Goal: Task Accomplishment & Management: Manage account settings

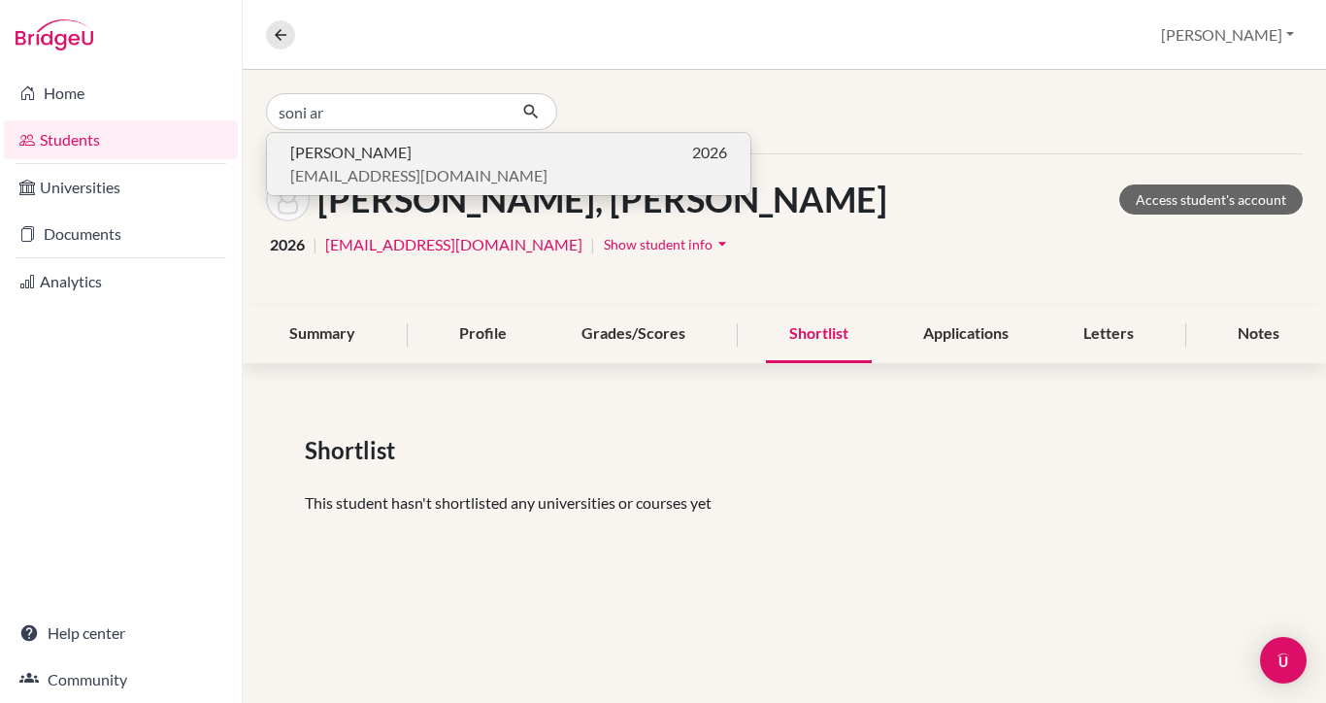
type input "soni ar"
click at [379, 156] on p "[PERSON_NAME] 2026" at bounding box center [508, 152] width 437 height 23
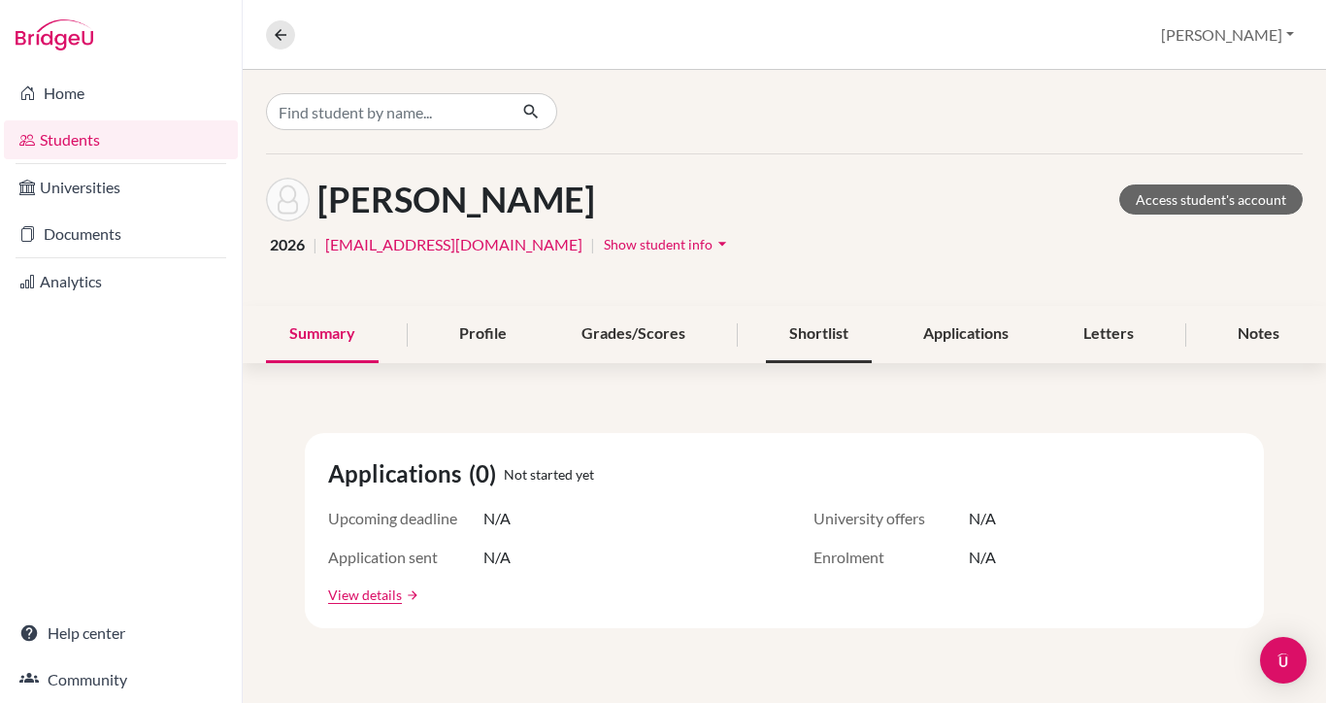
click at [829, 325] on div "Shortlist" at bounding box center [819, 334] width 106 height 57
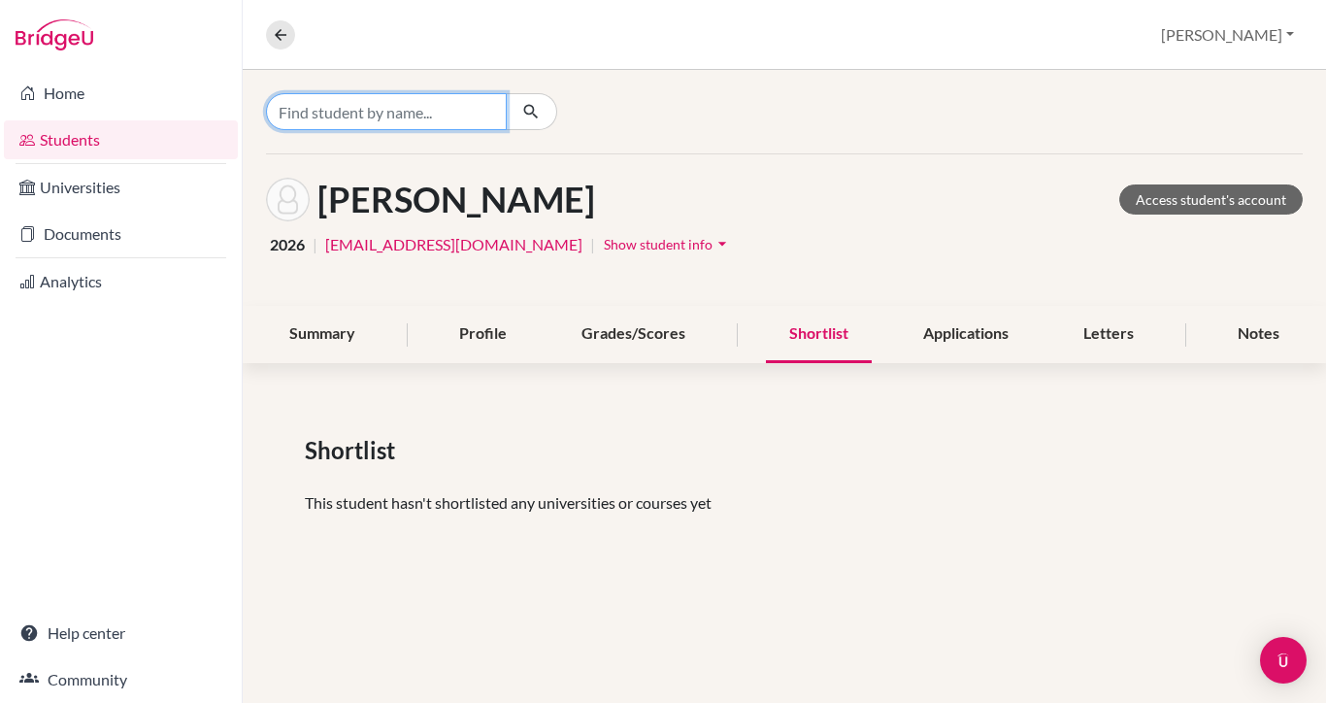
click at [423, 115] on input "Find student by name..." at bounding box center [386, 111] width 241 height 37
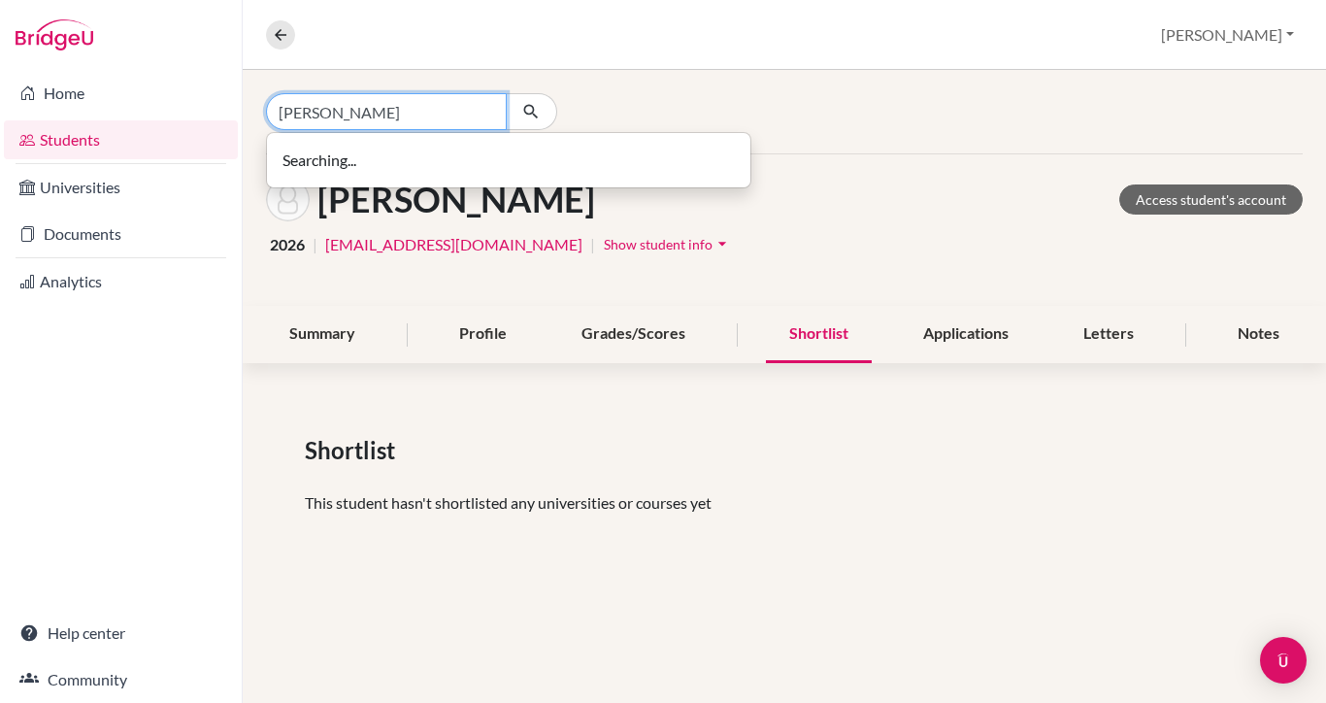
type input "[PERSON_NAME]"
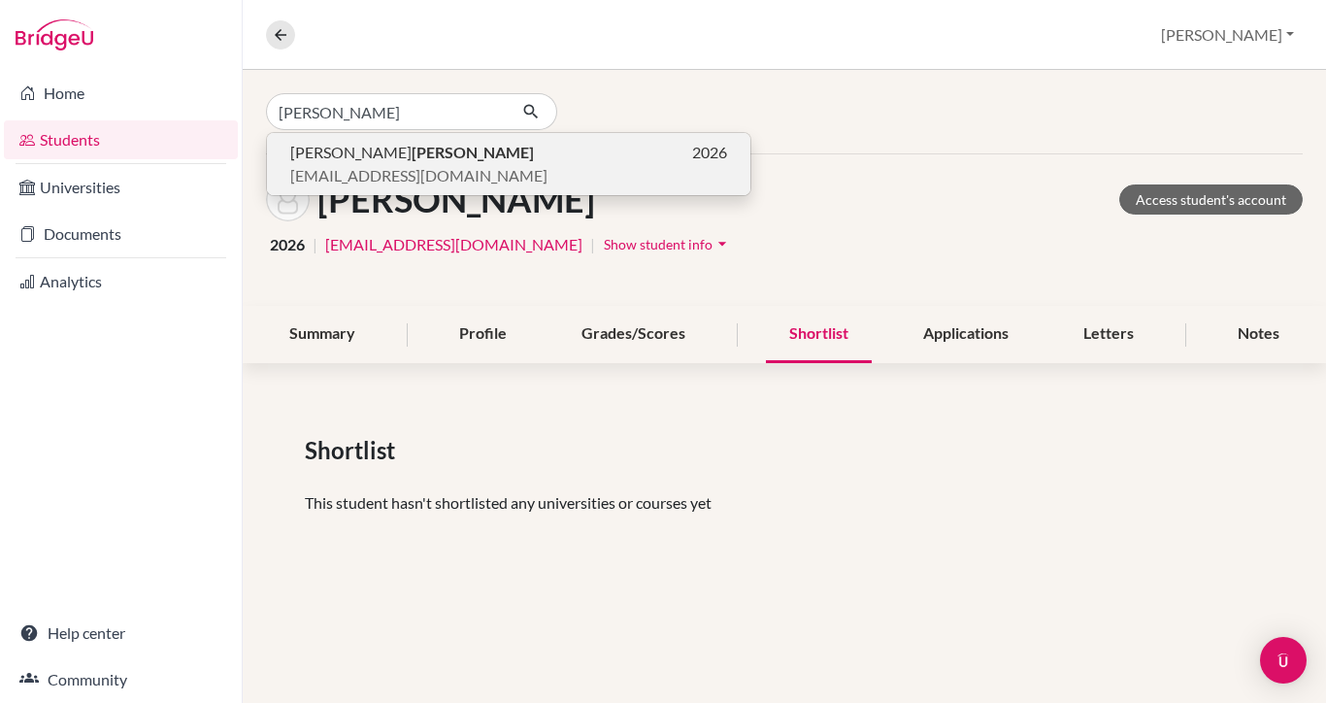
click at [400, 157] on p "[PERSON_NAME] 2026" at bounding box center [508, 152] width 437 height 23
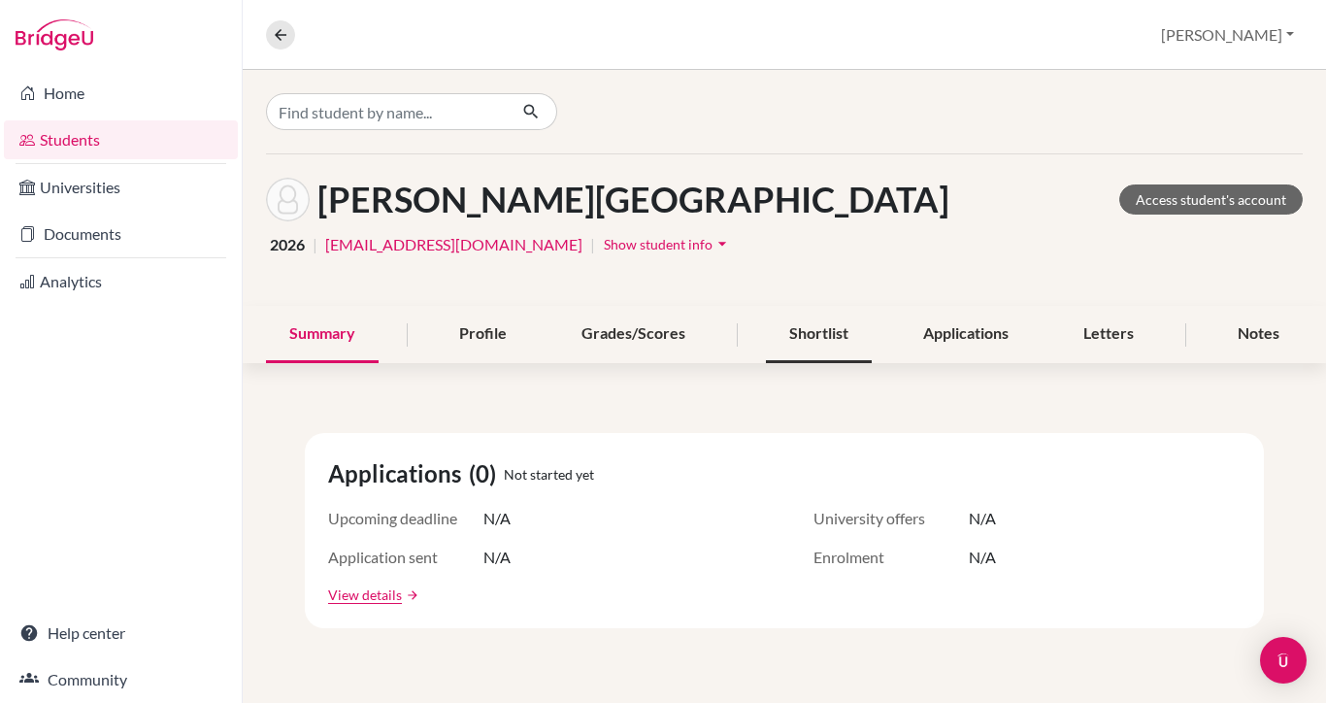
click at [824, 331] on div "Shortlist" at bounding box center [819, 334] width 106 height 57
